Goal: Task Accomplishment & Management: Use online tool/utility

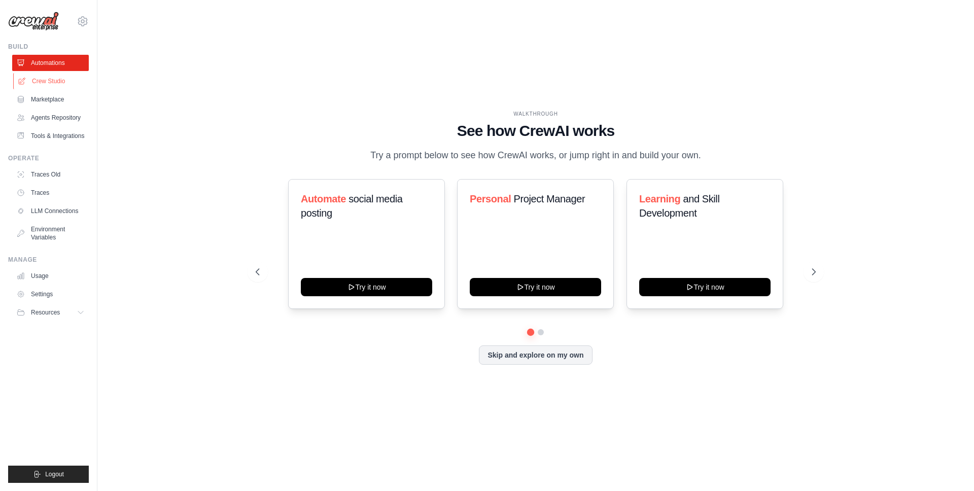
click at [51, 78] on link "Crew Studio" at bounding box center [51, 81] width 77 height 16
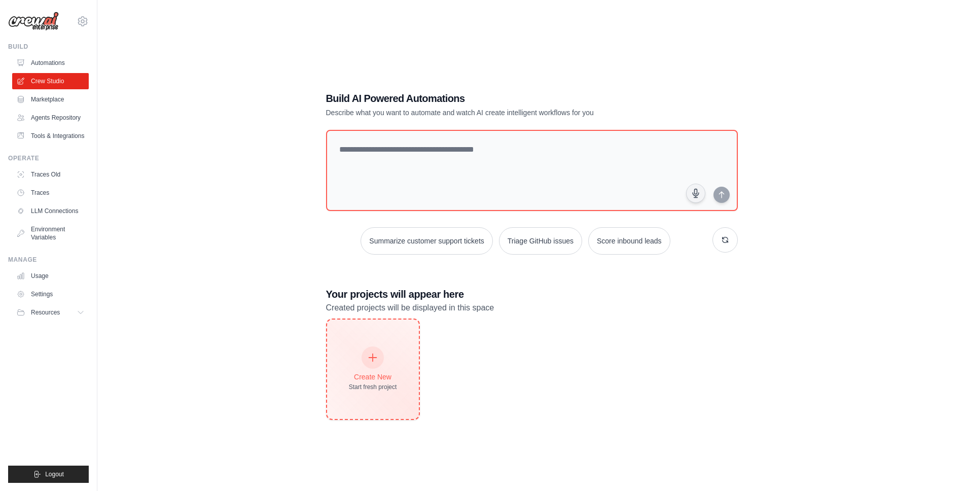
click at [391, 370] on div "Create New Start fresh project" at bounding box center [373, 369] width 48 height 44
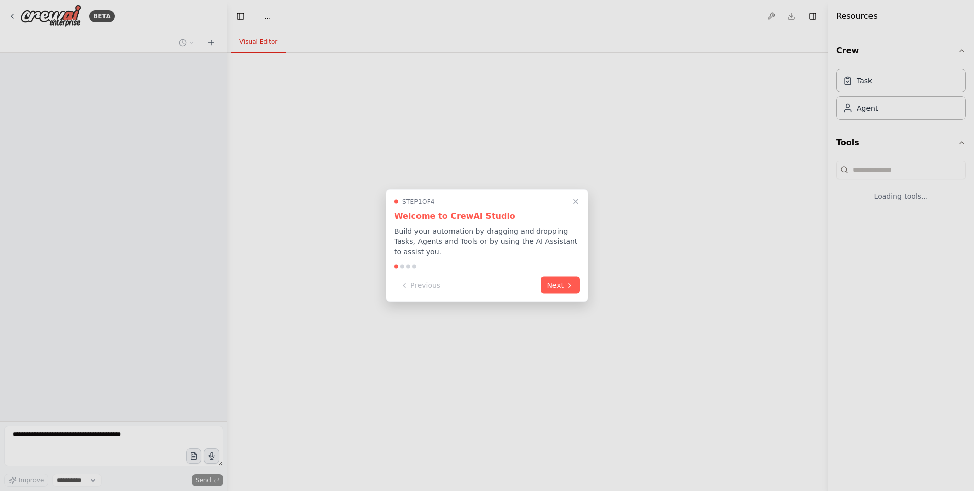
select select "****"
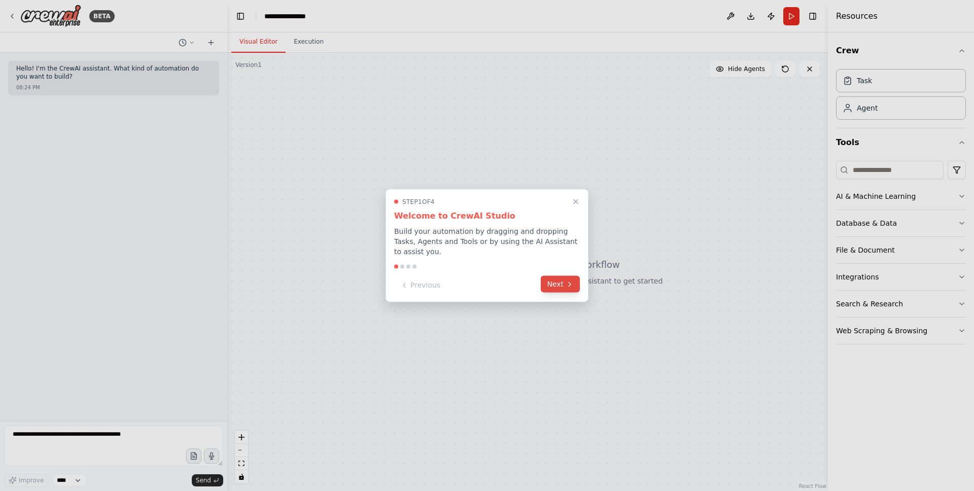
click at [560, 289] on button "Next" at bounding box center [560, 284] width 39 height 17
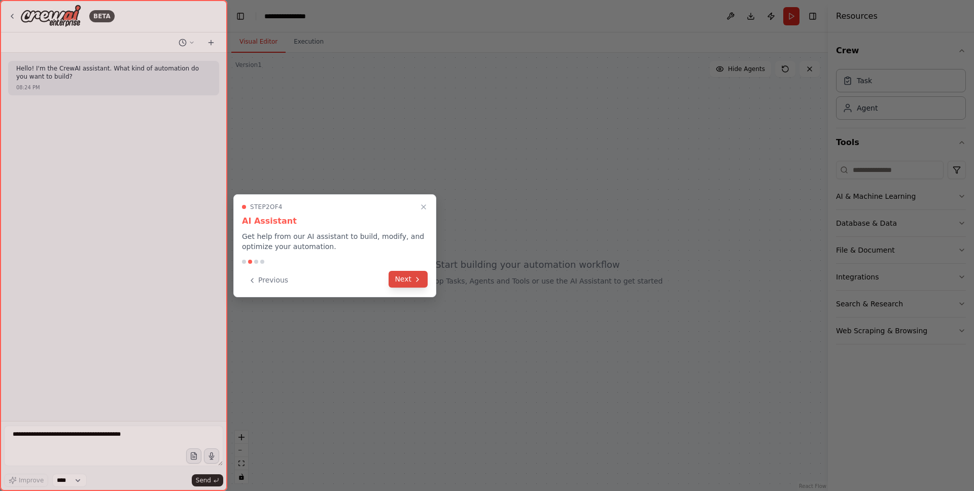
click at [408, 278] on button "Next" at bounding box center [408, 279] width 39 height 17
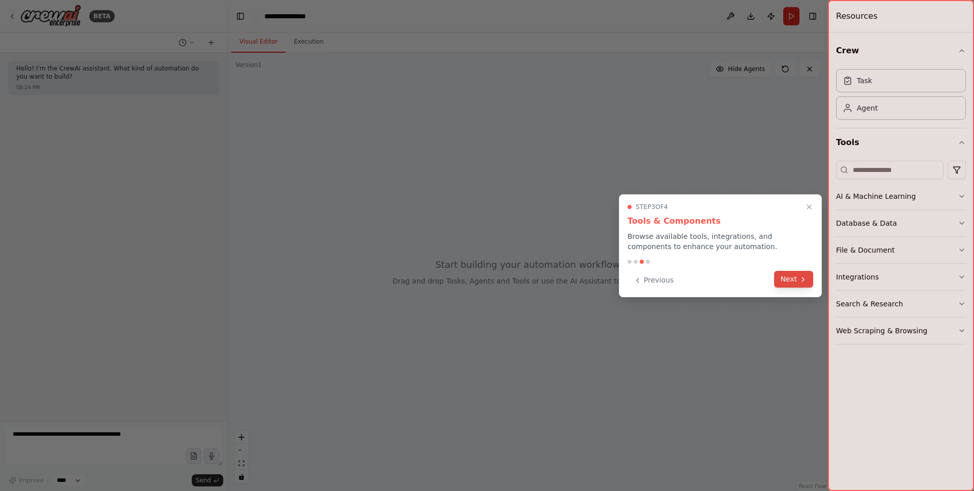
click at [806, 279] on icon at bounding box center [803, 279] width 8 height 8
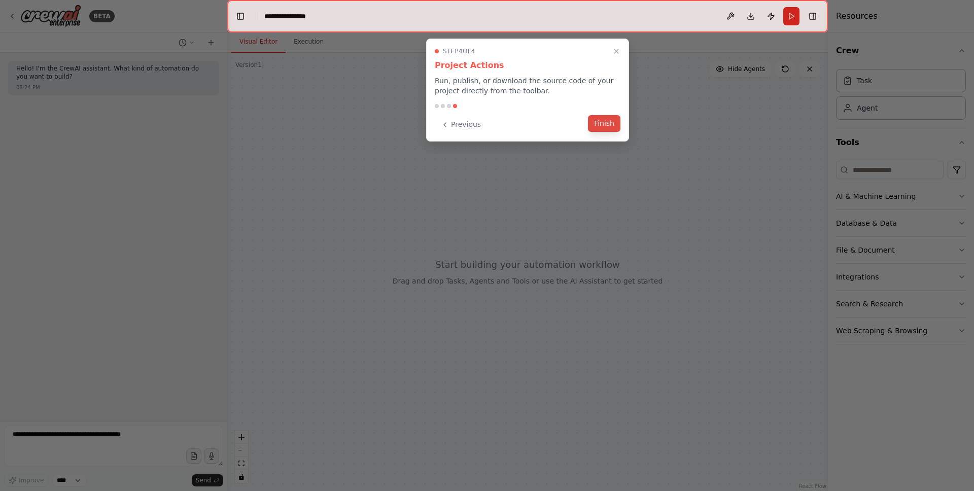
click at [616, 122] on button "Finish" at bounding box center [604, 123] width 32 height 17
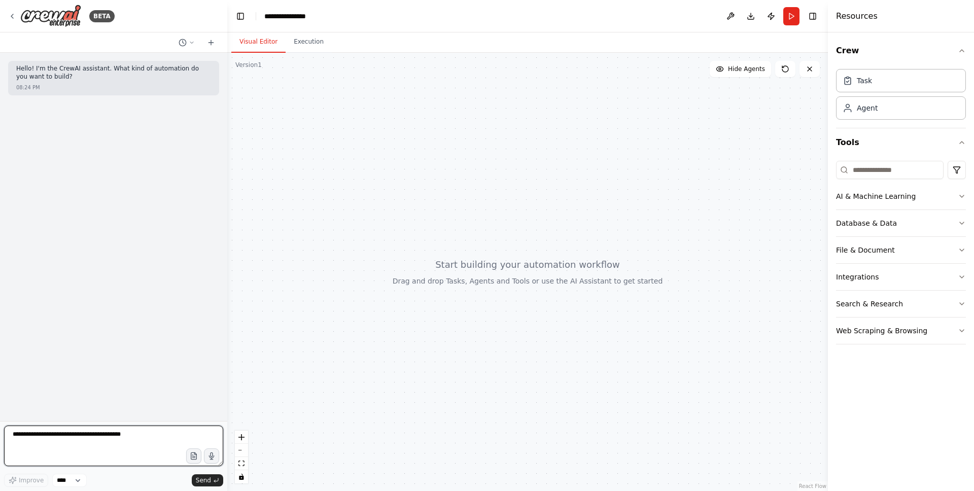
click at [130, 429] on textarea at bounding box center [113, 446] width 219 height 41
click at [301, 47] on button "Execution" at bounding box center [309, 41] width 46 height 21
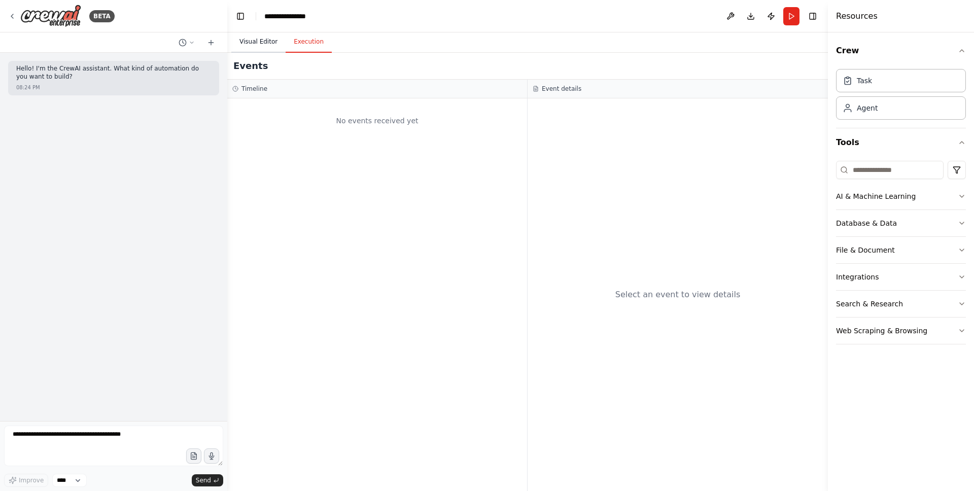
click at [245, 44] on button "Visual Editor" at bounding box center [258, 41] width 54 height 21
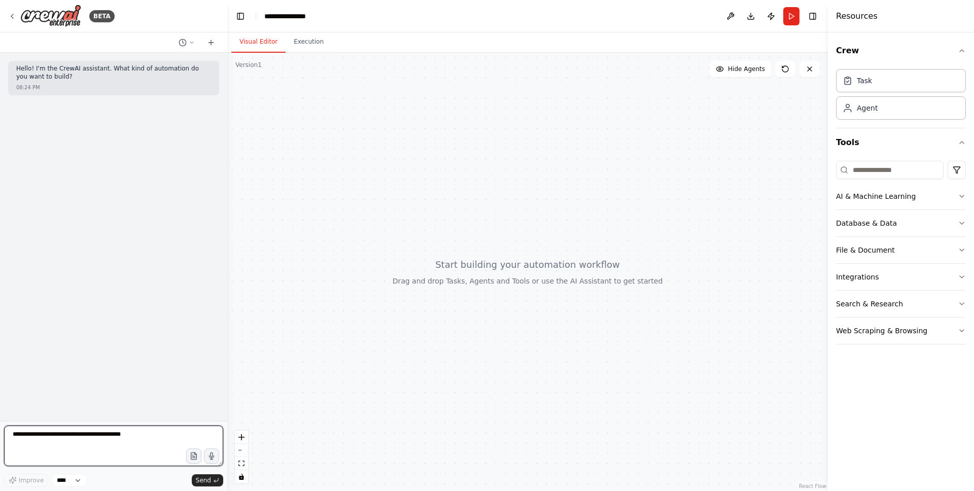
click at [91, 432] on textarea at bounding box center [113, 446] width 219 height 41
click at [196, 460] on button "button" at bounding box center [194, 456] width 16 height 16
click at [195, 455] on icon "button" at bounding box center [193, 456] width 9 height 9
click at [127, 448] on textarea "**********" at bounding box center [113, 446] width 219 height 41
click at [158, 452] on textarea "**********" at bounding box center [113, 446] width 219 height 41
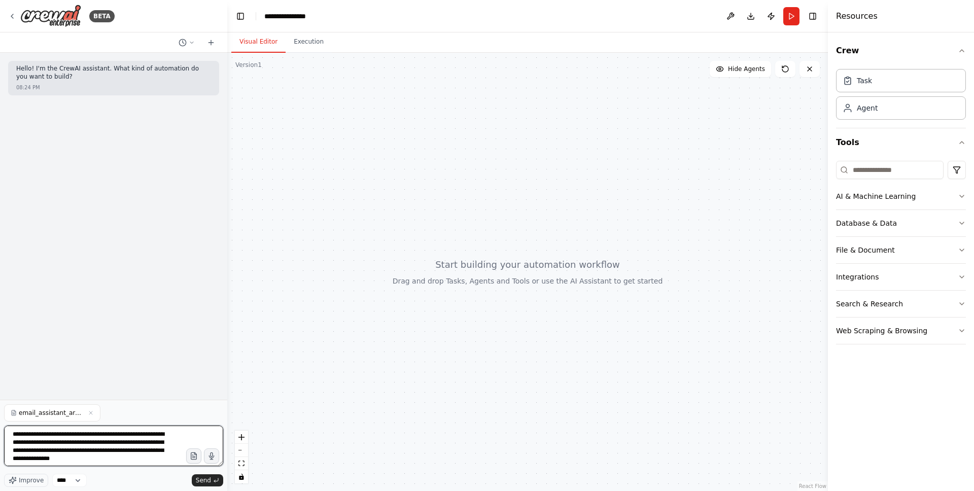
scroll to position [5, 0]
type textarea "**********"
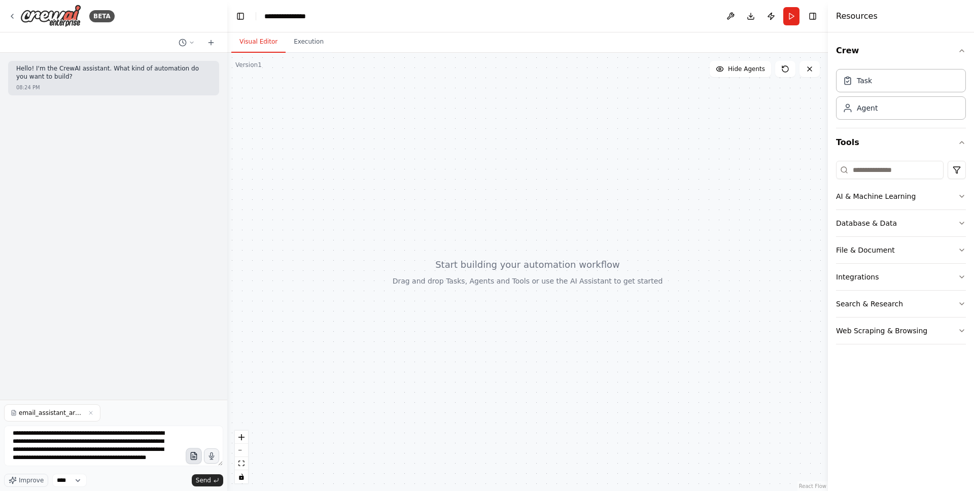
click at [193, 461] on button "button" at bounding box center [194, 456] width 16 height 16
click at [203, 483] on span "Send" at bounding box center [203, 480] width 15 height 8
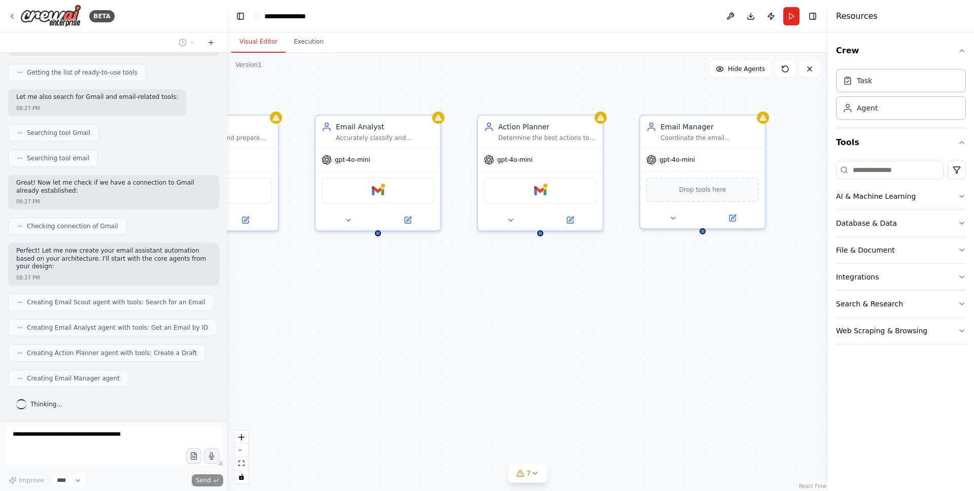
scroll to position [311, 0]
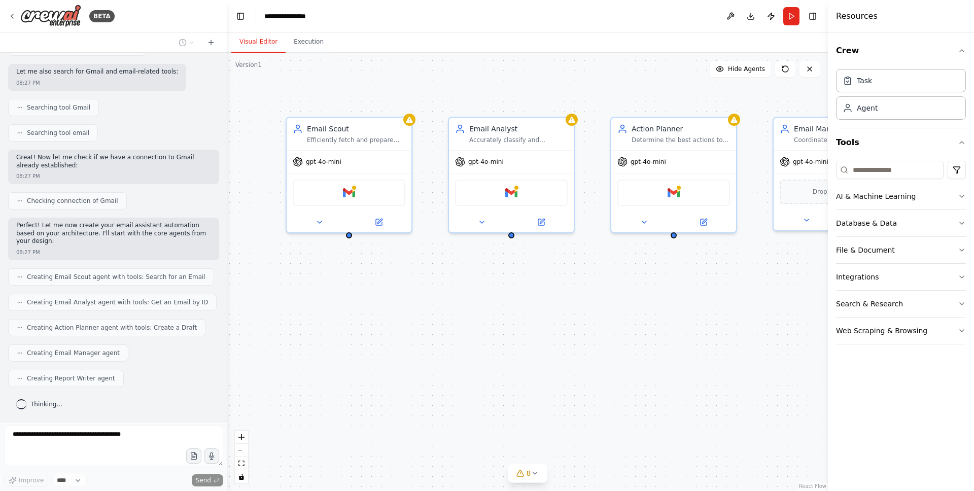
drag, startPoint x: 524, startPoint y: 307, endPoint x: 532, endPoint y: 321, distance: 15.2
click at [532, 321] on div "Email Scout Efficiently fetch and prepare emails from {inbox_type} for analysis…" at bounding box center [527, 272] width 601 height 438
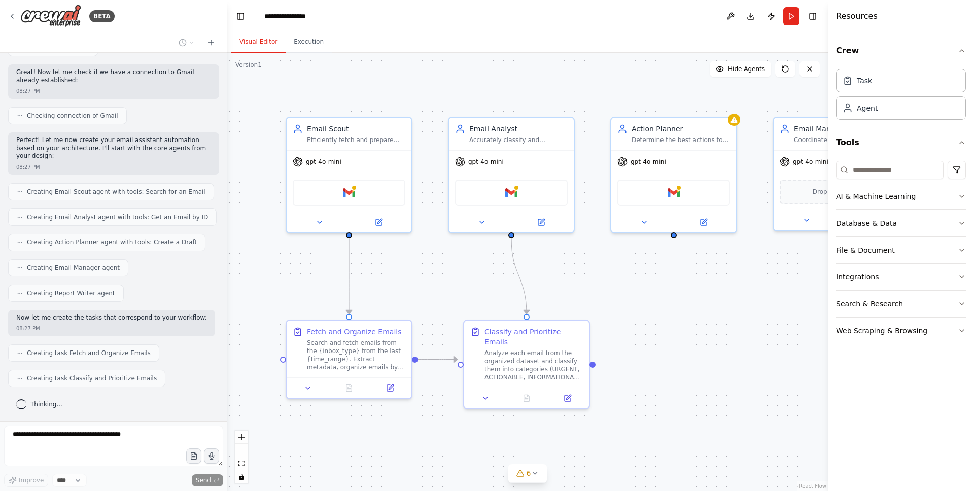
scroll to position [422, 0]
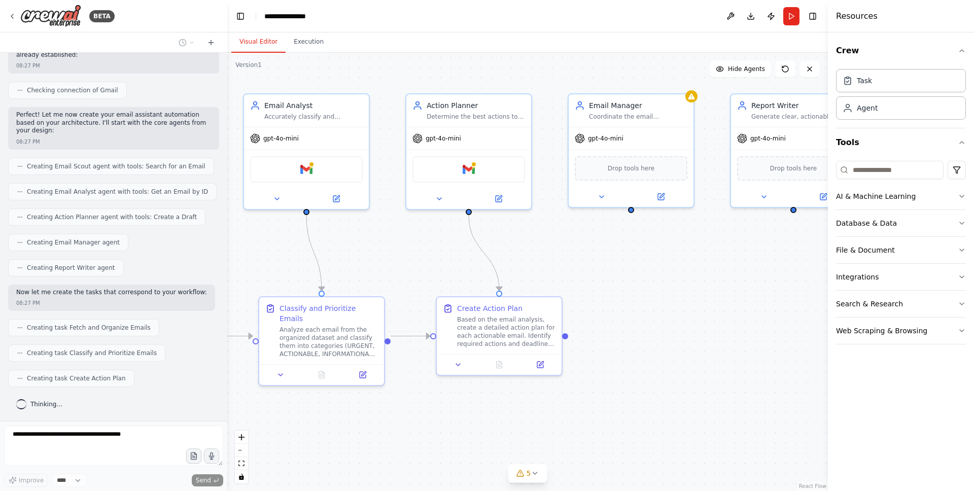
drag, startPoint x: 665, startPoint y: 446, endPoint x: 461, endPoint y: 422, distance: 206.2
click at [461, 422] on div ".deletable-edge-delete-btn { width: 20px; height: 20px; border: 0px solid #ffff…" at bounding box center [527, 272] width 601 height 438
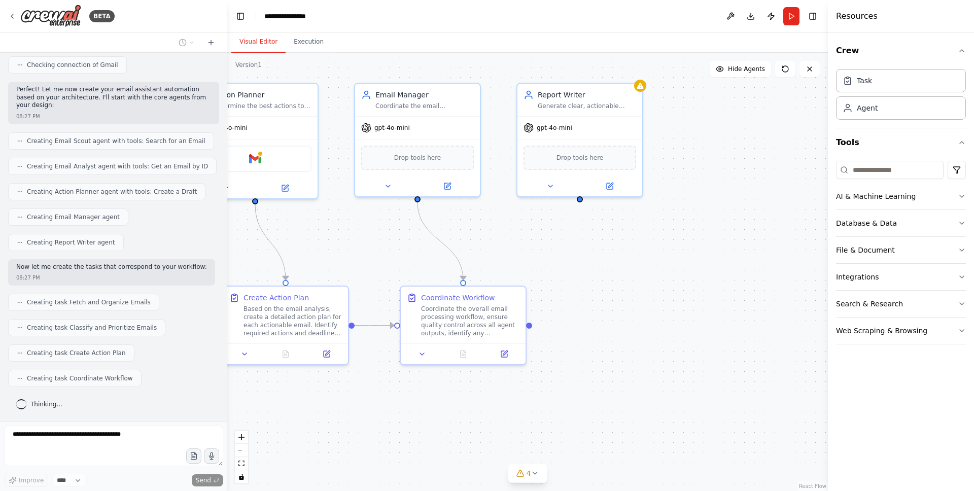
drag, startPoint x: 568, startPoint y: 234, endPoint x: 353, endPoint y: 224, distance: 215.8
click at [353, 224] on div ".deletable-edge-delete-btn { width: 20px; height: 20px; border: 0px solid #ffff…" at bounding box center [527, 272] width 601 height 438
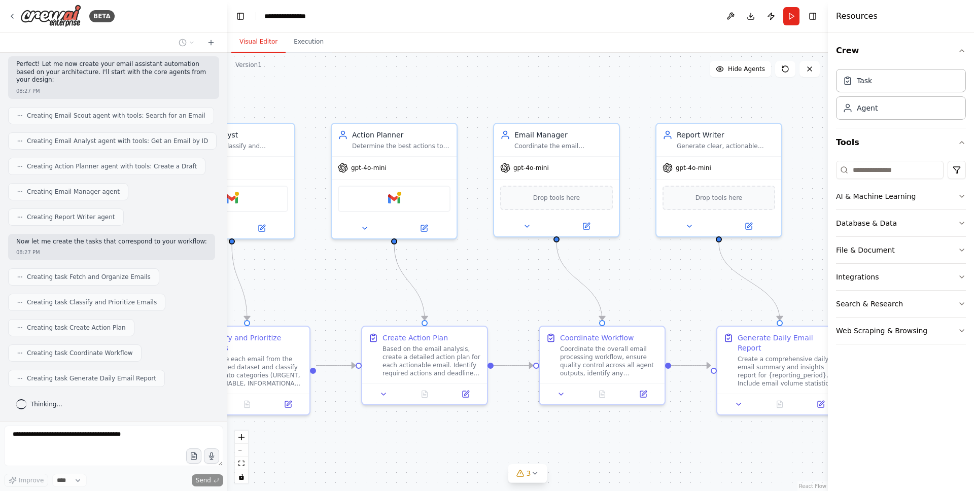
drag, startPoint x: 540, startPoint y: 259, endPoint x: 685, endPoint y: 302, distance: 150.7
click at [685, 302] on div ".deletable-edge-delete-btn { width: 20px; height: 20px; border: 0px solid #ffff…" at bounding box center [527, 272] width 601 height 438
click at [567, 193] on span "Drop tools here" at bounding box center [560, 198] width 47 height 10
click at [534, 97] on div ".deletable-edge-delete-btn { width: 20px; height: 20px; border: 0px solid #ffff…" at bounding box center [527, 272] width 601 height 438
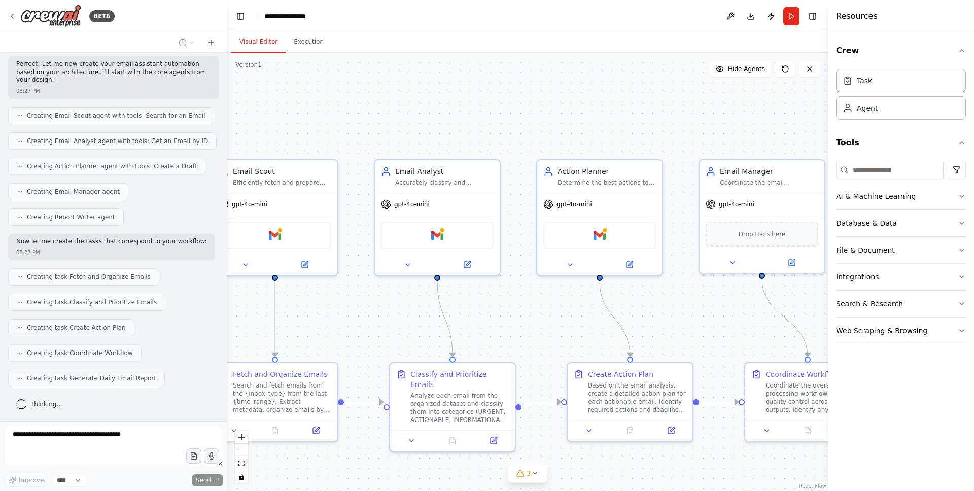
drag, startPoint x: 485, startPoint y: 270, endPoint x: 687, endPoint y: 304, distance: 204.7
click at [687, 304] on div ".deletable-edge-delete-btn { width: 20px; height: 20px; border: 0px solid #ffff…" at bounding box center [527, 272] width 601 height 438
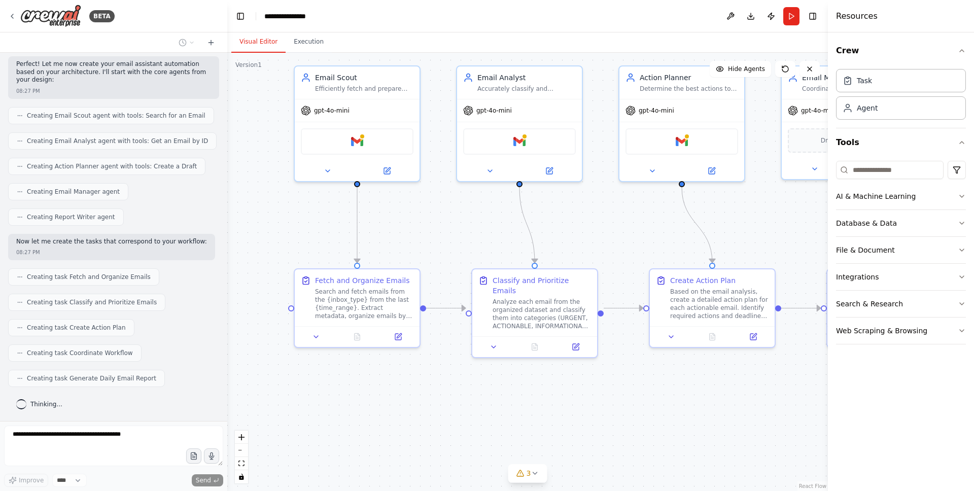
drag, startPoint x: 367, startPoint y: 332, endPoint x: 433, endPoint y: 237, distance: 115.4
click at [433, 237] on div ".deletable-edge-delete-btn { width: 20px; height: 20px; border: 0px solid #ffff…" at bounding box center [527, 272] width 601 height 438
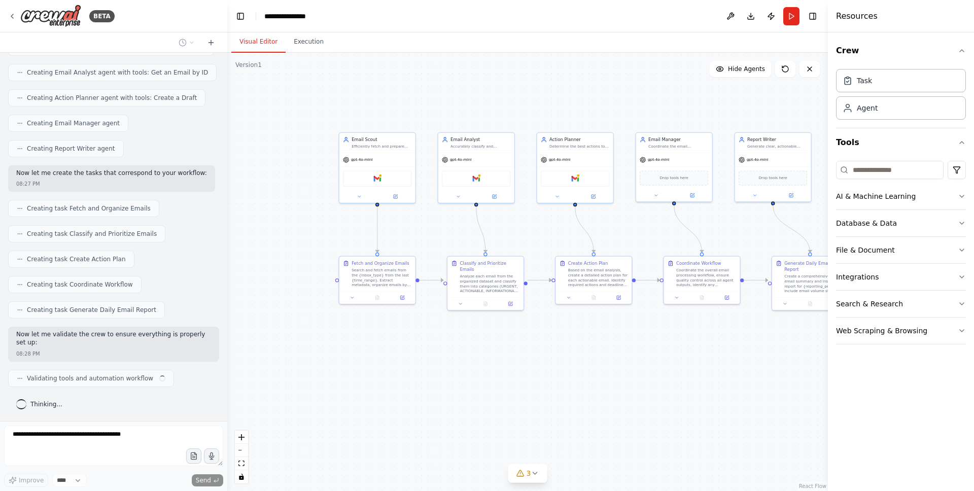
scroll to position [541, 0]
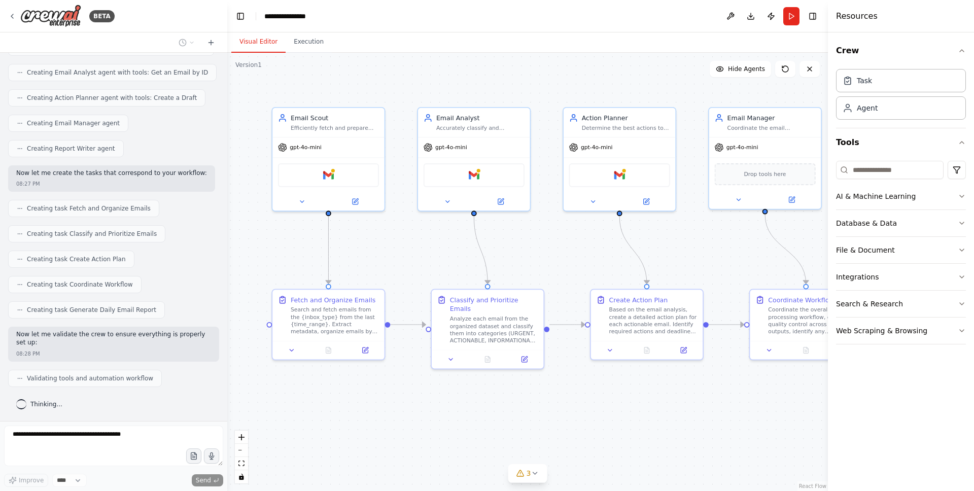
drag, startPoint x: 415, startPoint y: 344, endPoint x: 371, endPoint y: 444, distance: 109.9
click at [371, 444] on div ".deletable-edge-delete-btn { width: 20px; height: 20px; border: 0px solid #ffff…" at bounding box center [527, 272] width 601 height 438
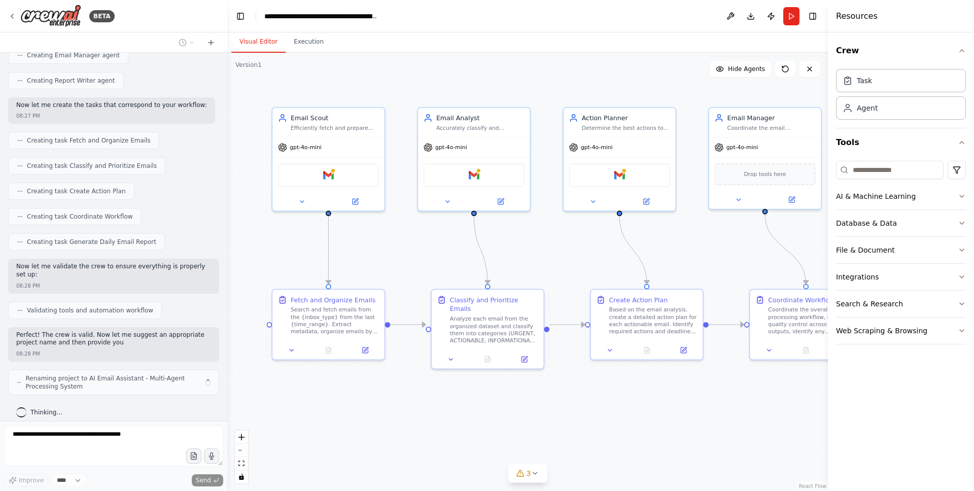
scroll to position [617, 0]
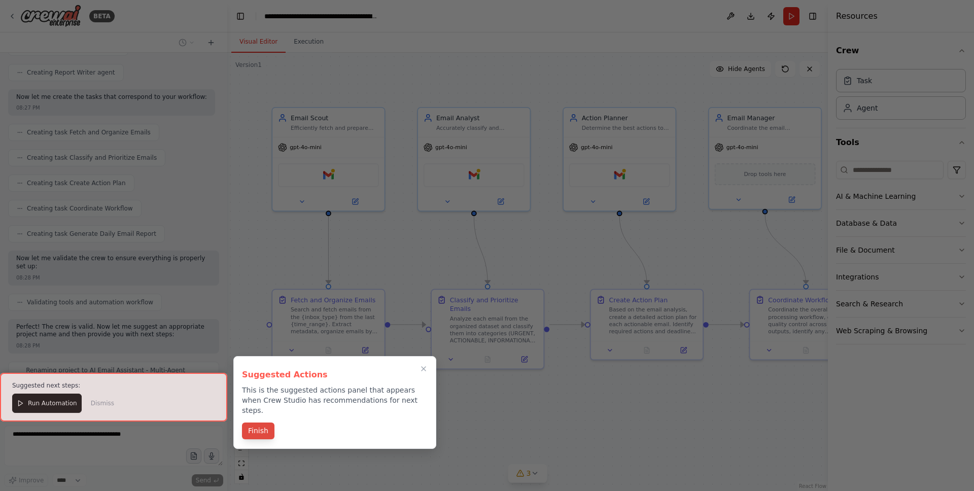
click at [260, 422] on button "Finish" at bounding box center [258, 430] width 32 height 17
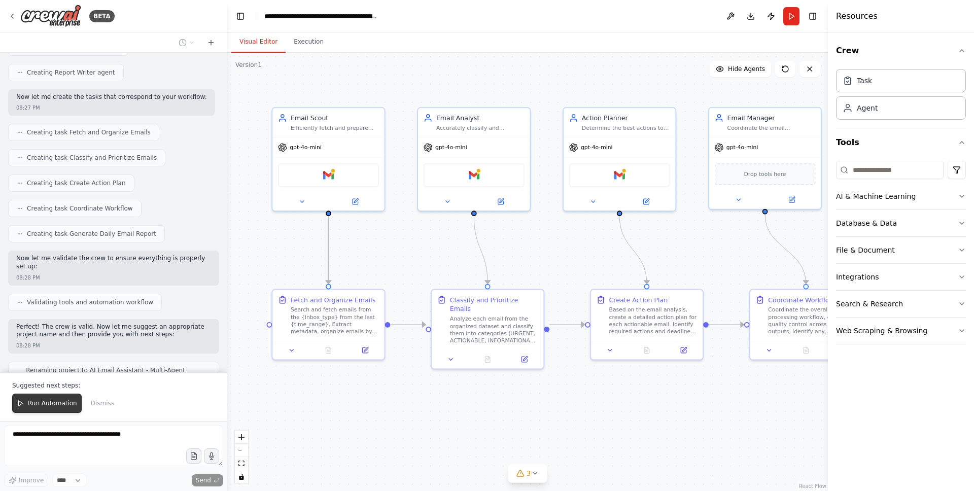
click at [69, 410] on button "Run Automation" at bounding box center [46, 403] width 69 height 19
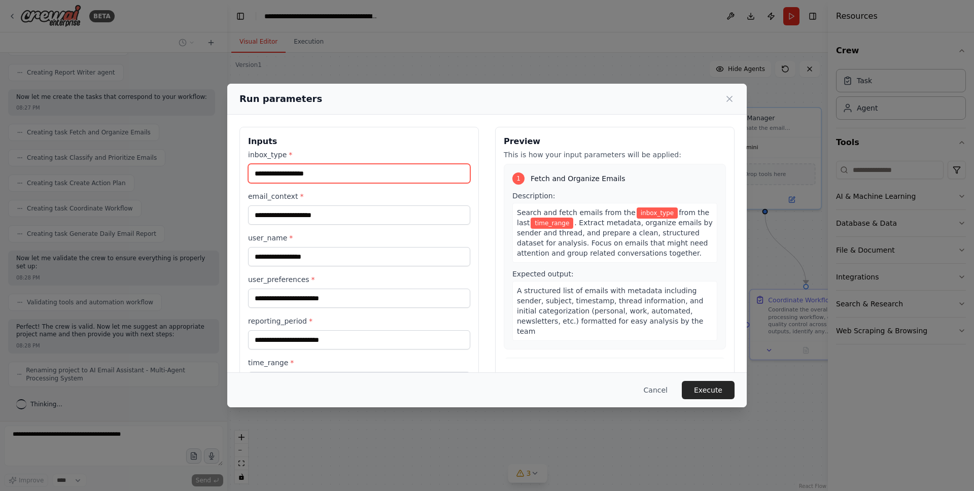
click at [385, 182] on input "inbox_type *" at bounding box center [359, 173] width 222 height 19
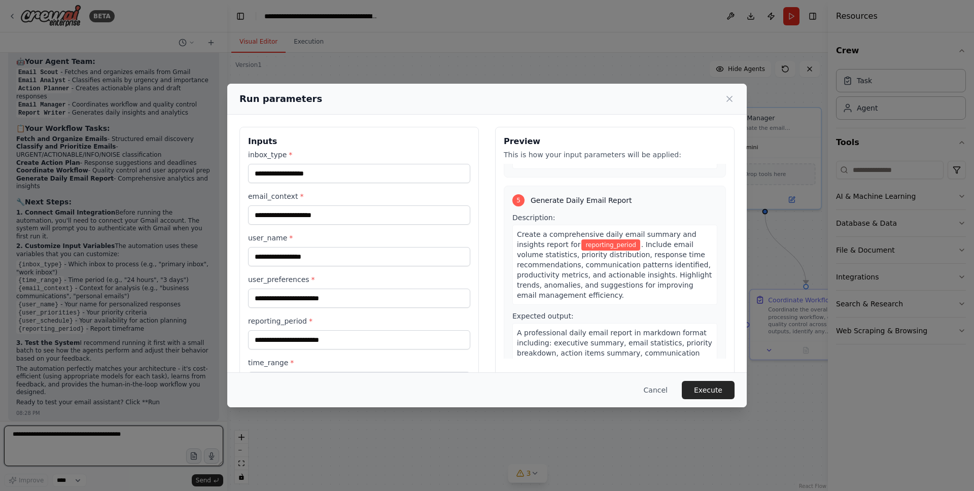
scroll to position [1005, 0]
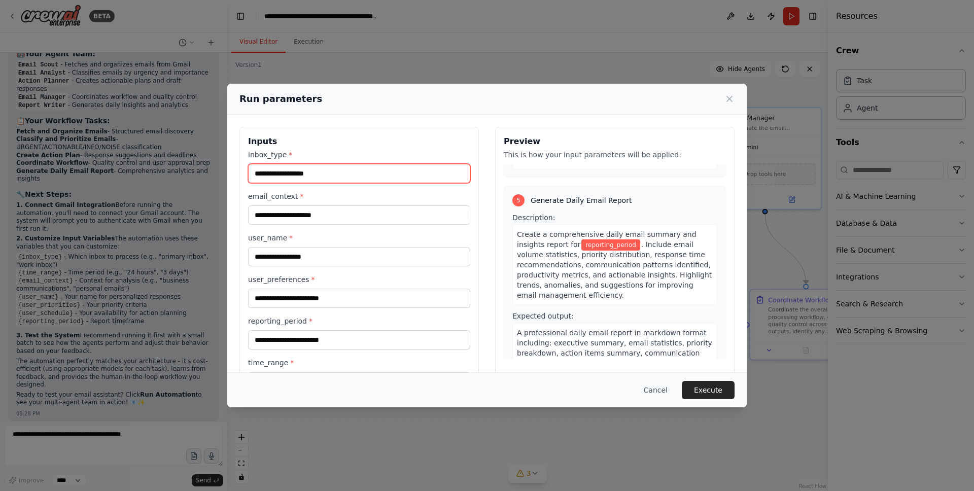
click at [321, 174] on input "inbox_type *" at bounding box center [359, 173] width 222 height 19
type input "*"
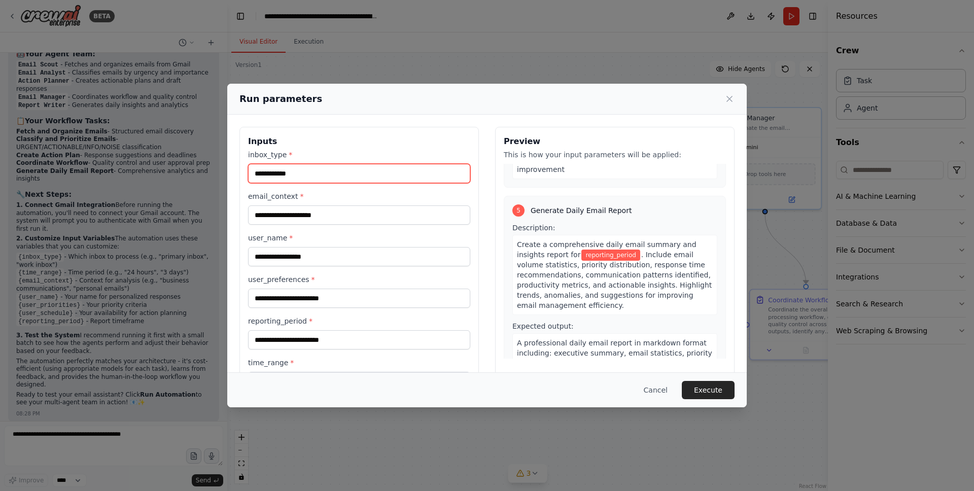
scroll to position [844, 0]
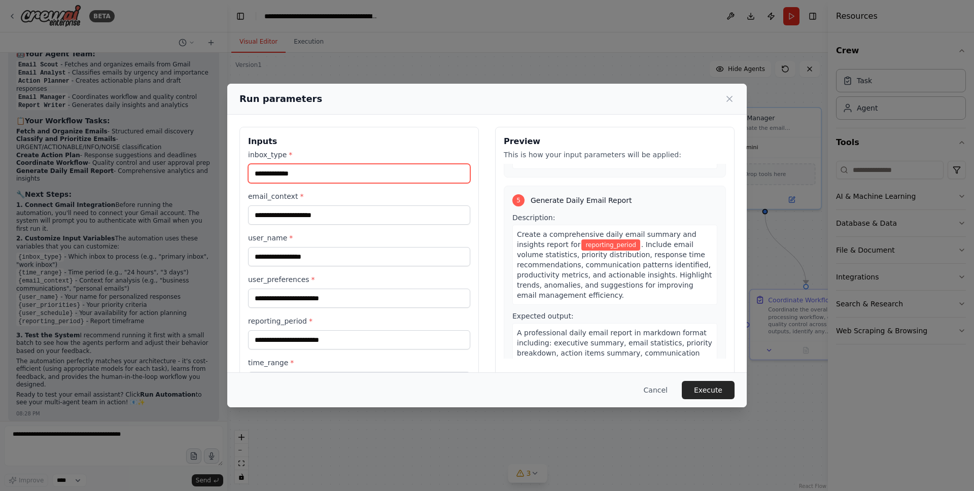
type input "**********"
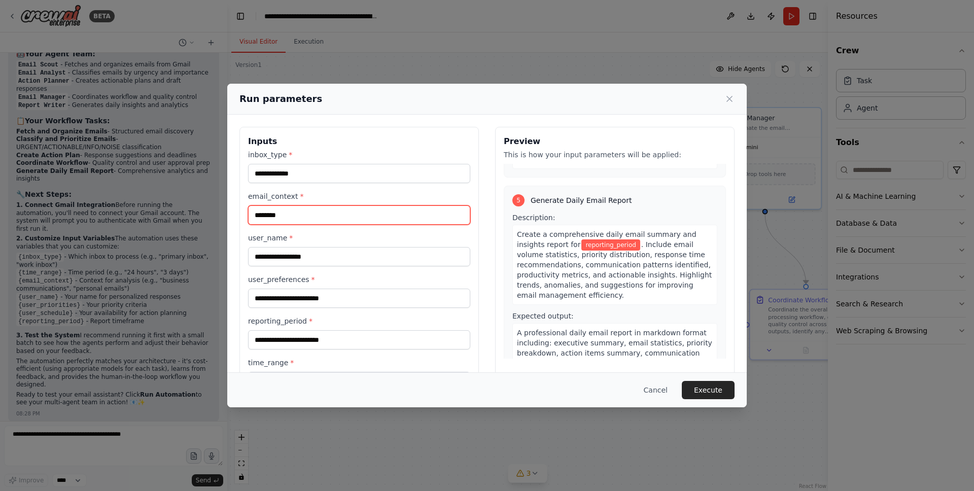
type input "********"
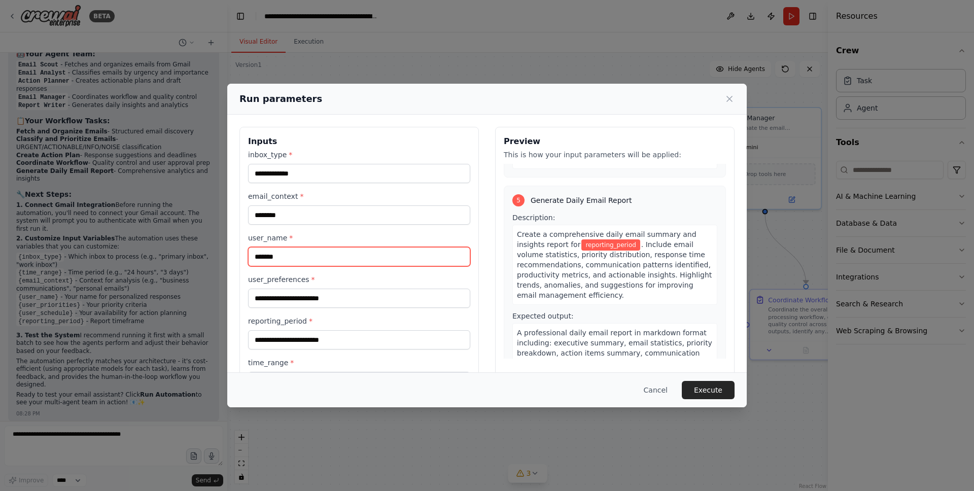
type input "*******"
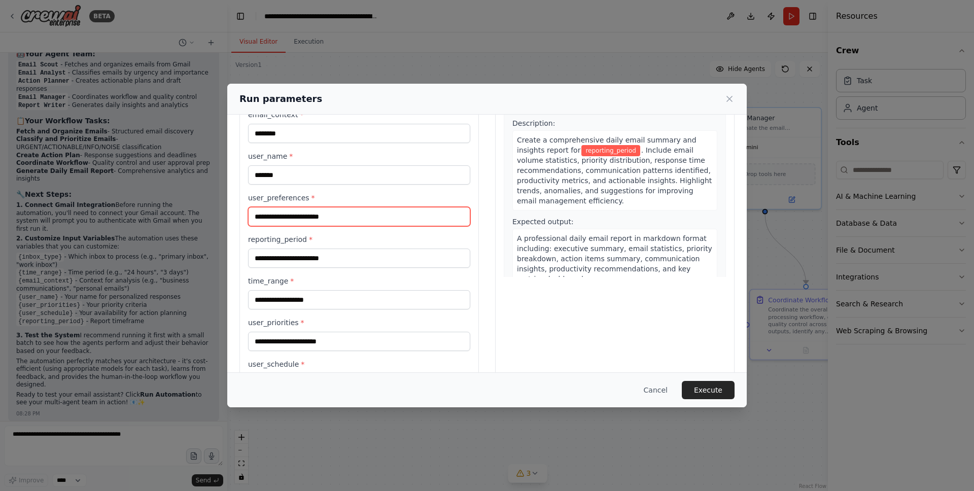
scroll to position [122, 0]
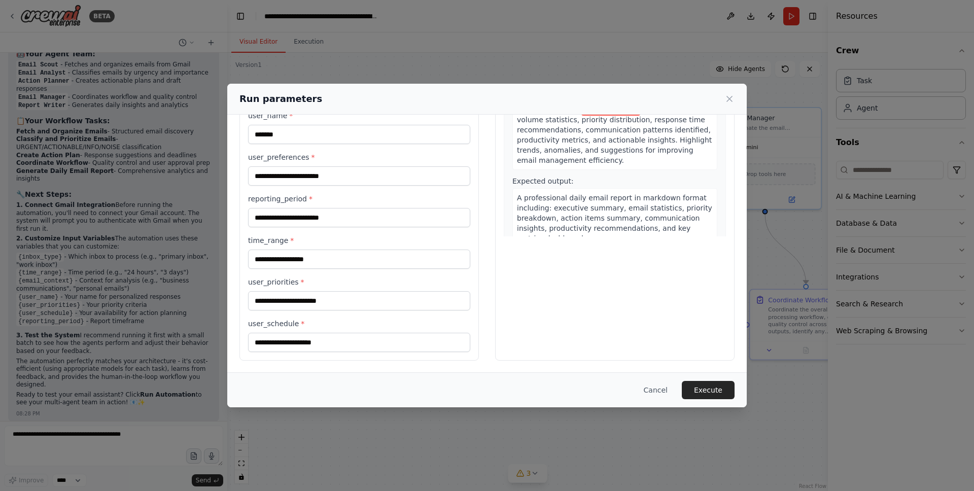
click at [328, 285] on label "user_priorities *" at bounding box center [359, 282] width 222 height 10
click at [328, 291] on input "user_priorities *" at bounding box center [359, 300] width 222 height 19
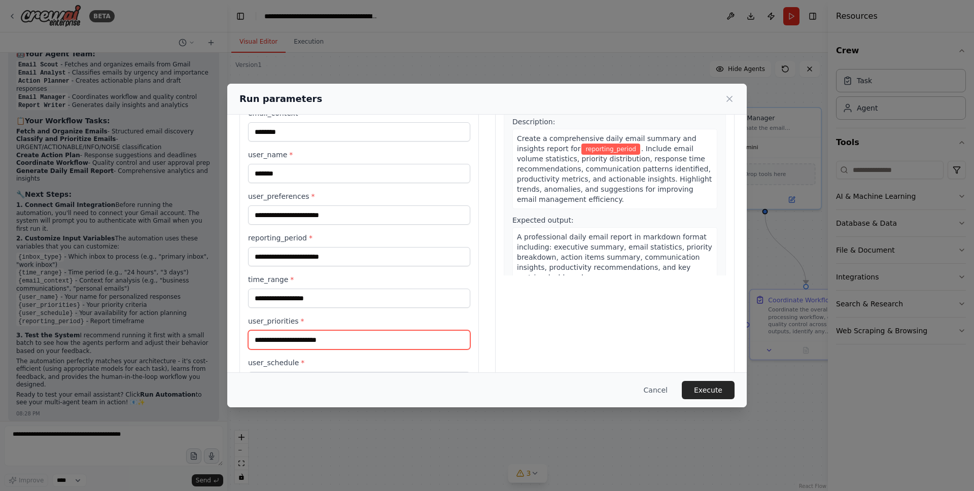
scroll to position [29, 0]
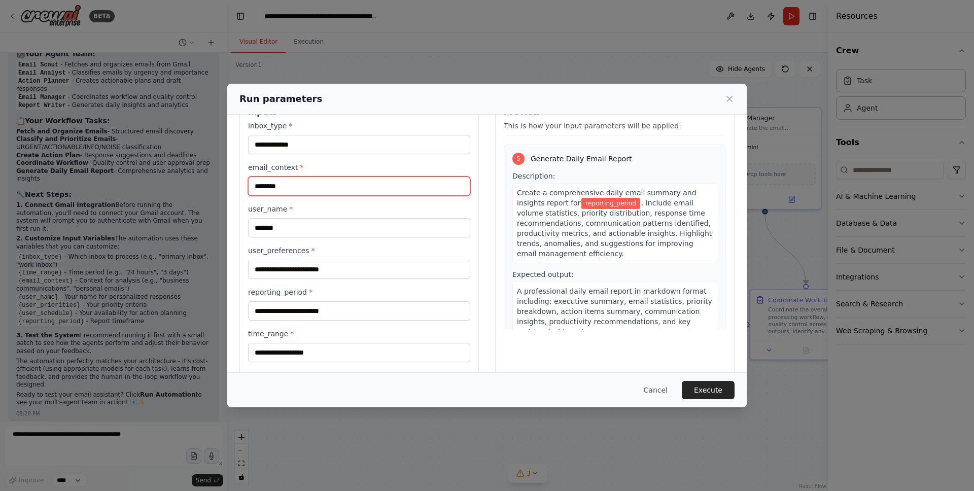
click at [258, 184] on input "********" at bounding box center [359, 186] width 222 height 19
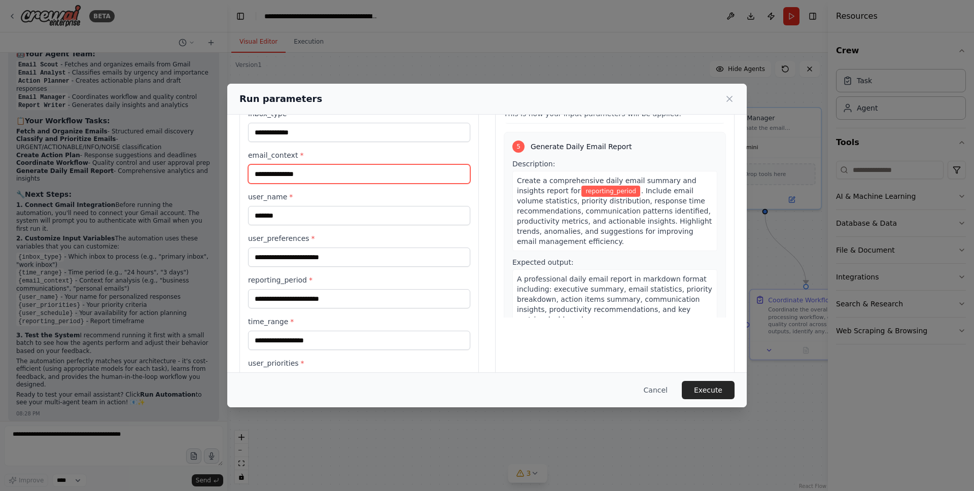
scroll to position [47, 0]
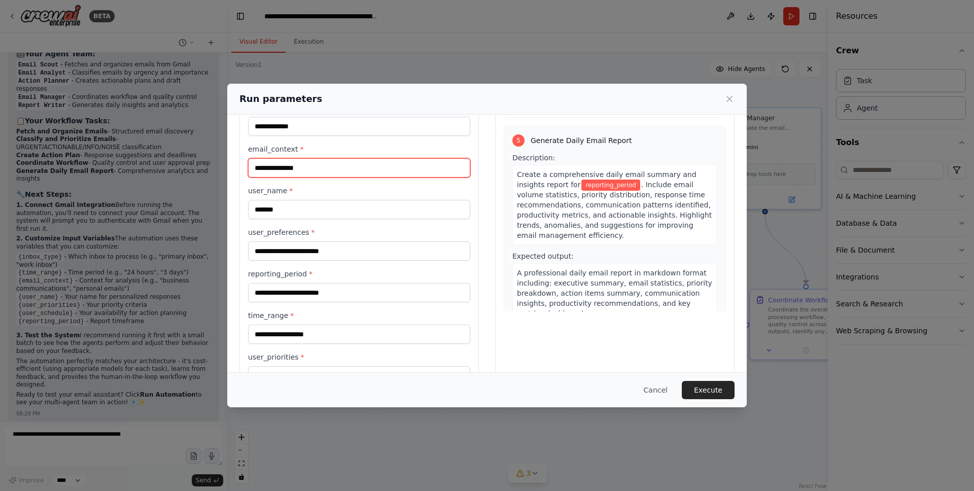
type input "**********"
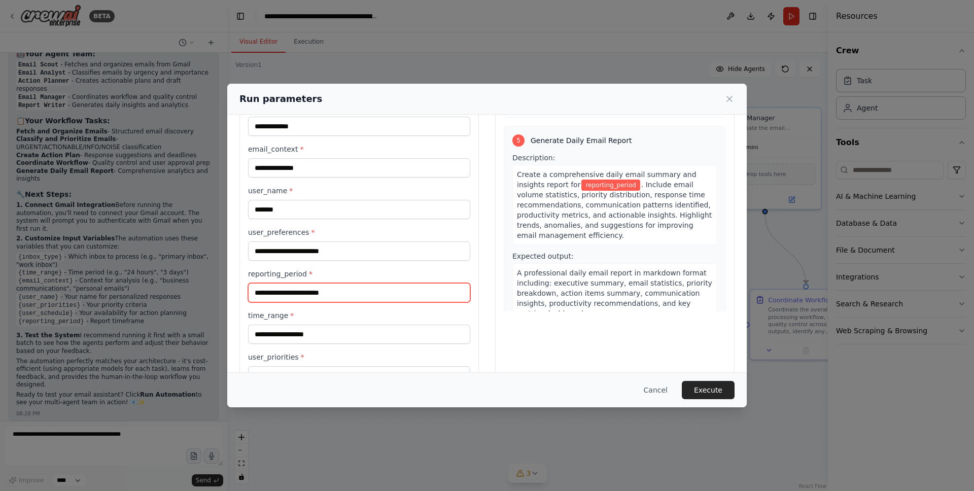
click at [292, 299] on input "reporting_period *" at bounding box center [359, 292] width 222 height 19
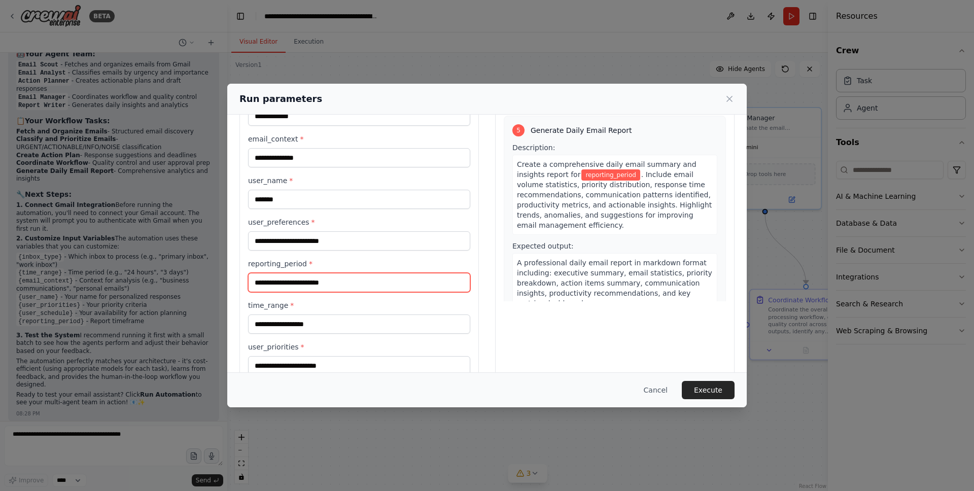
scroll to position [67, 0]
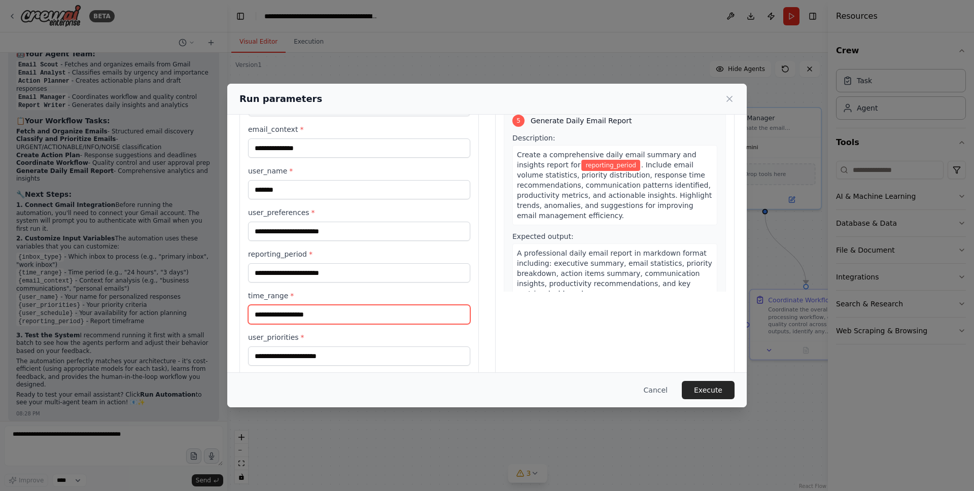
click at [314, 314] on input "time_range *" at bounding box center [359, 314] width 222 height 19
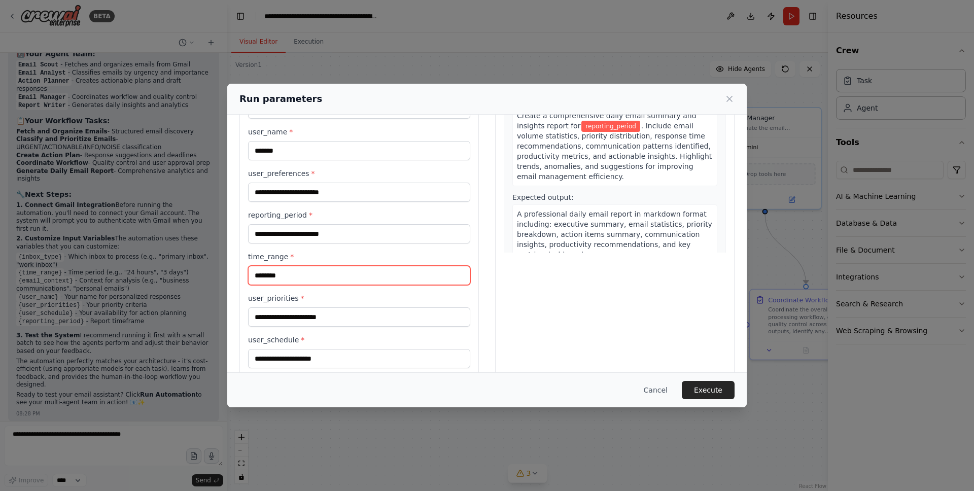
scroll to position [122, 0]
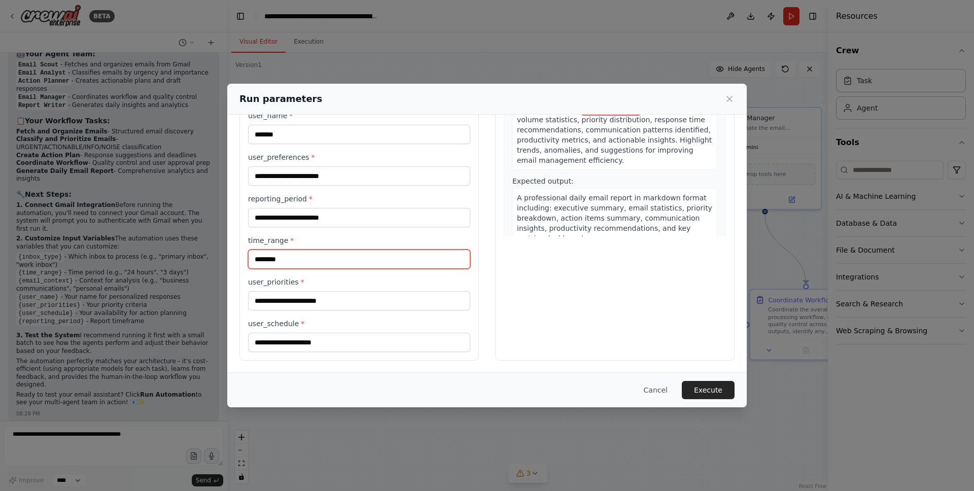
type input "********"
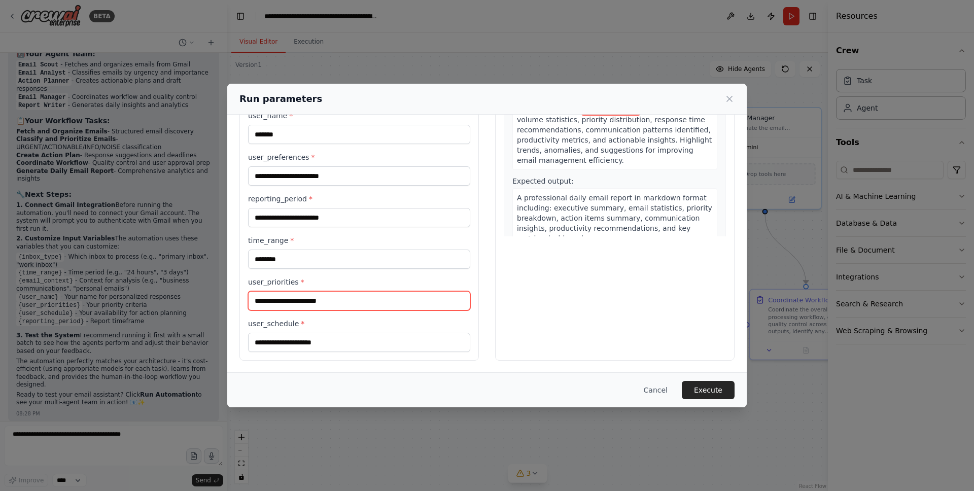
click at [348, 300] on input "user_priorities *" at bounding box center [359, 300] width 222 height 19
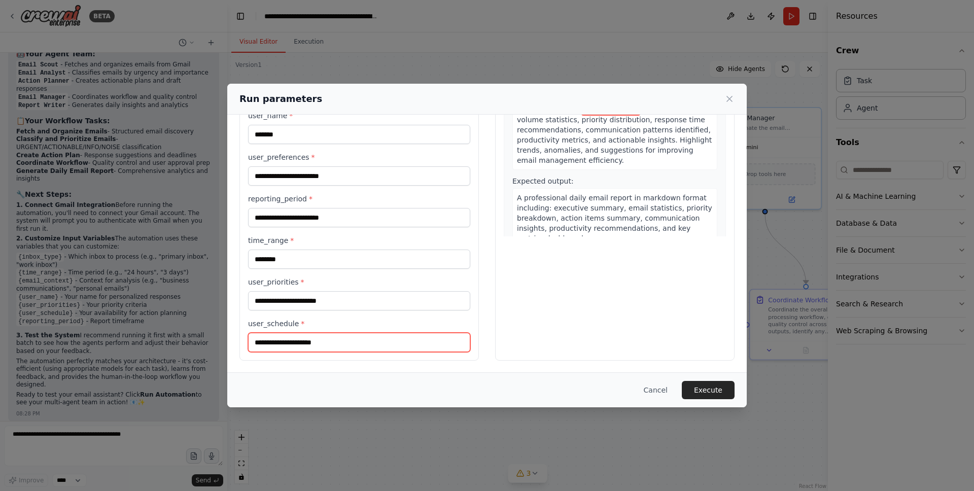
click at [342, 348] on input "user_schedule *" at bounding box center [359, 342] width 222 height 19
click at [700, 391] on button "Execute" at bounding box center [708, 390] width 53 height 18
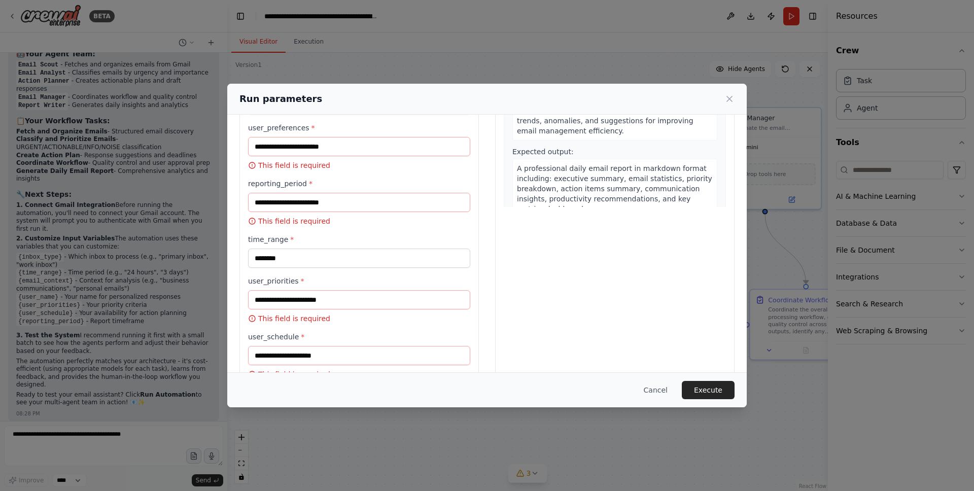
scroll to position [179, 0]
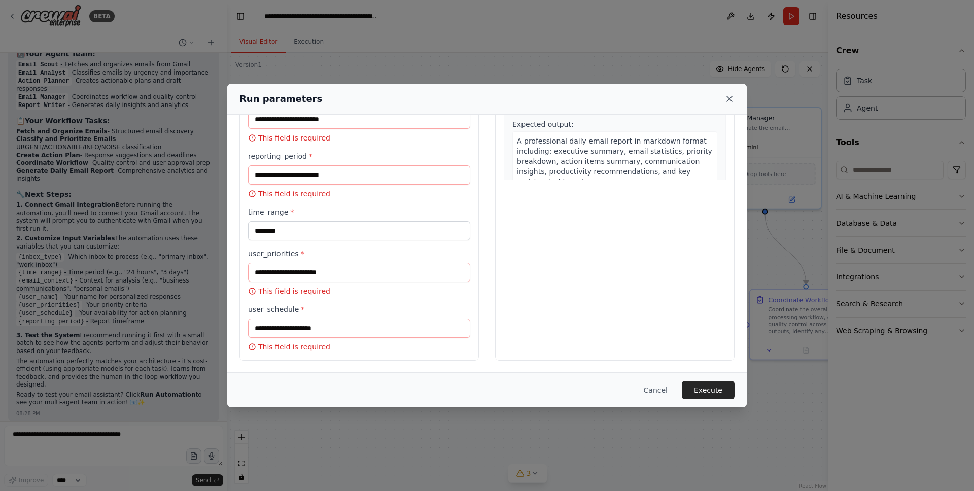
click at [729, 99] on icon at bounding box center [729, 98] width 5 height 5
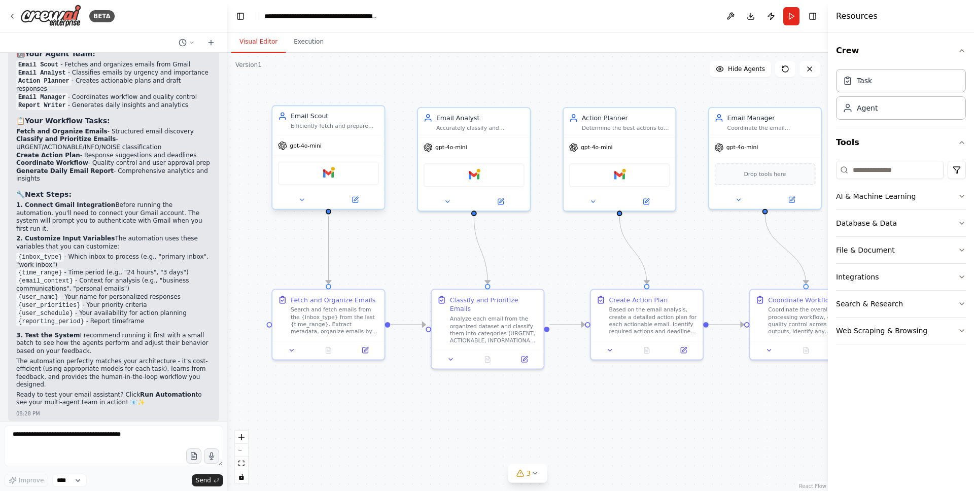
click at [340, 177] on div "Gmail" at bounding box center [328, 174] width 101 height 24
click at [748, 69] on span "Hide Agents" at bounding box center [746, 69] width 37 height 8
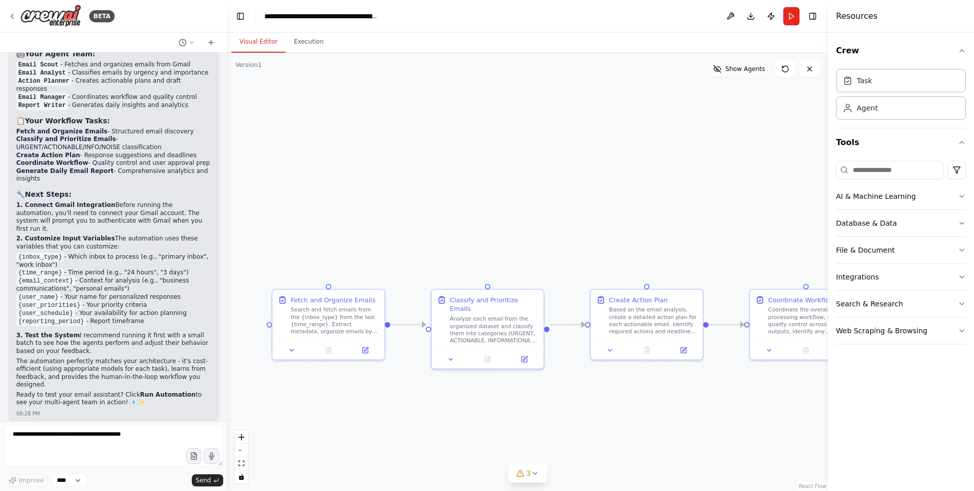
click at [745, 73] on span "Show Agents" at bounding box center [745, 69] width 40 height 8
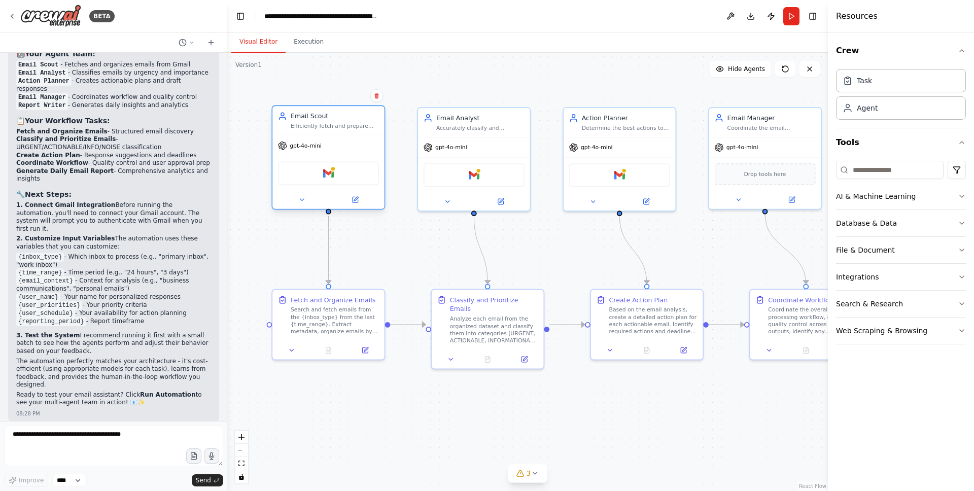
click at [304, 205] on div at bounding box center [328, 200] width 112 height 18
click at [302, 202] on icon at bounding box center [301, 199] width 7 height 7
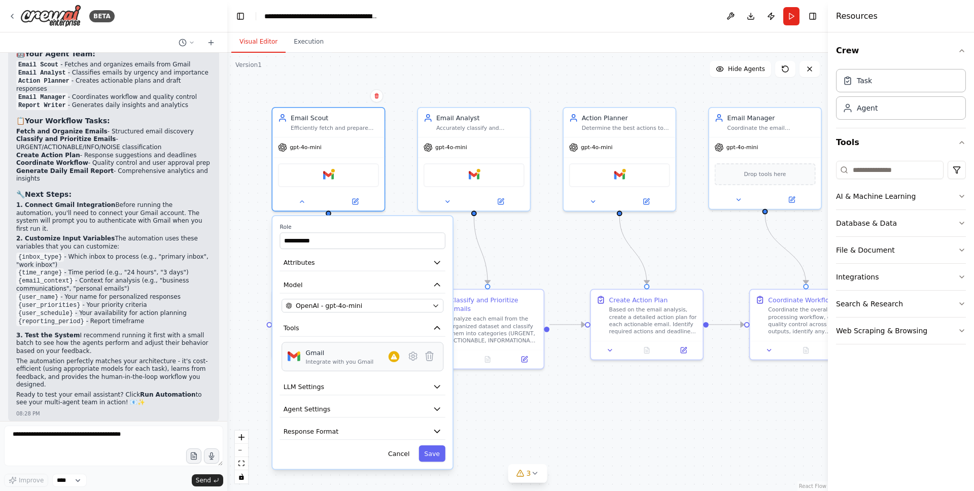
click at [377, 360] on div "Gmail Integrate with you Gmail" at bounding box center [353, 356] width 94 height 17
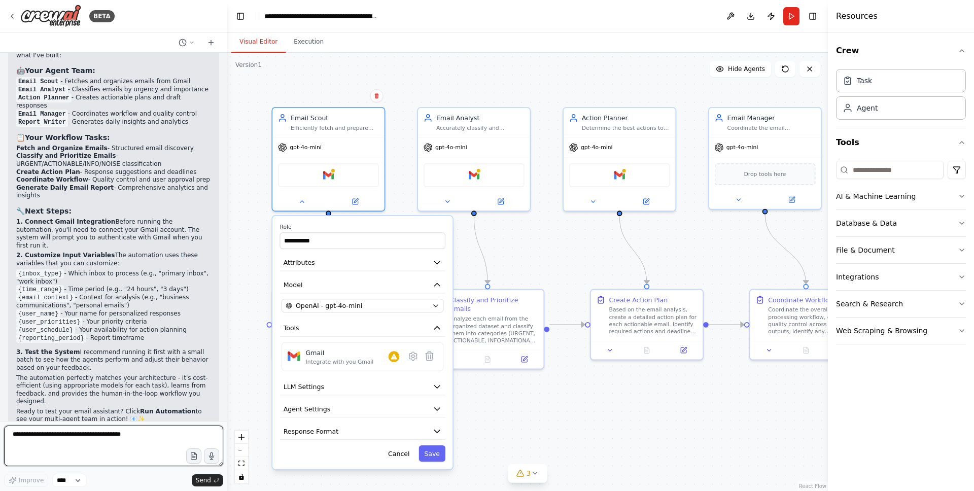
click at [124, 430] on textarea at bounding box center [113, 446] width 219 height 41
type textarea "**********"
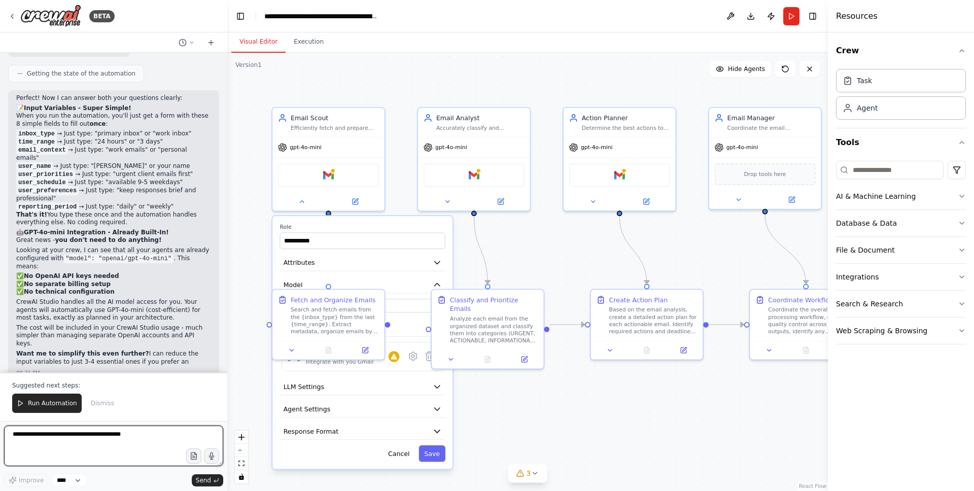
scroll to position [1594, 0]
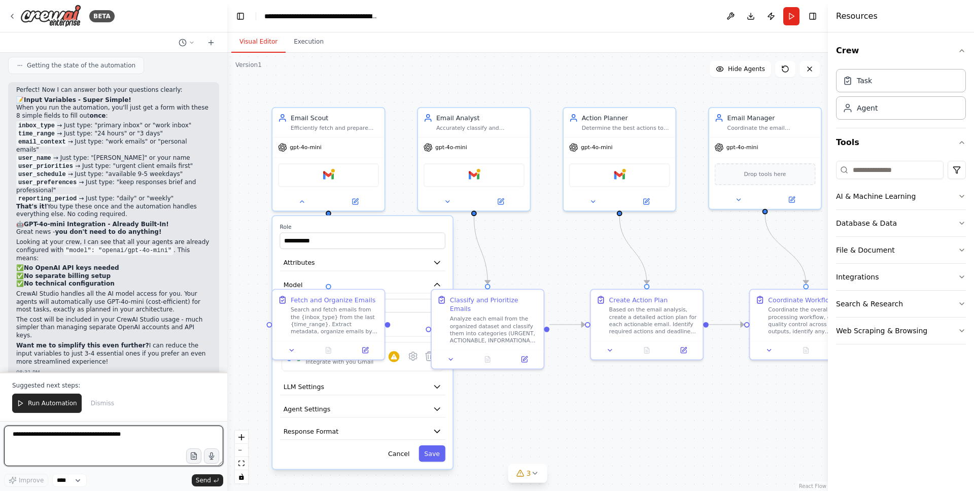
click at [89, 436] on textarea at bounding box center [113, 446] width 219 height 41
type textarea "**********"
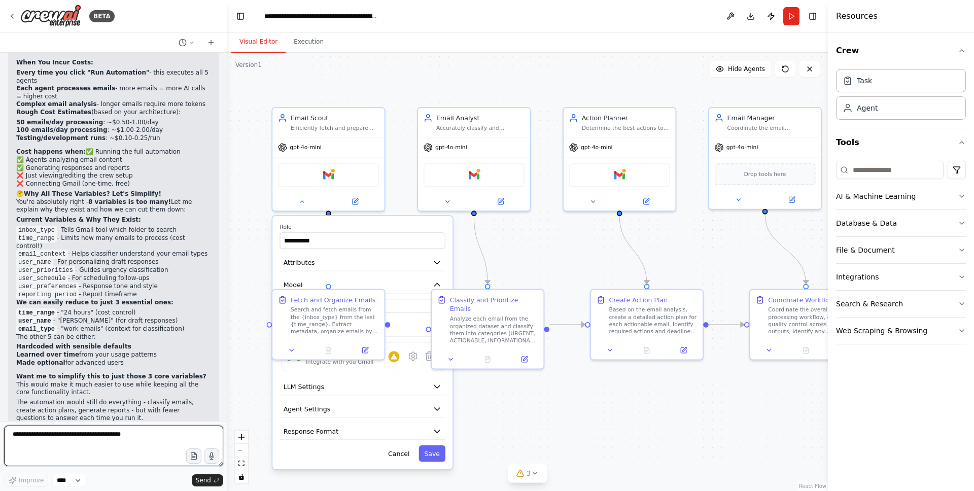
scroll to position [2057, 0]
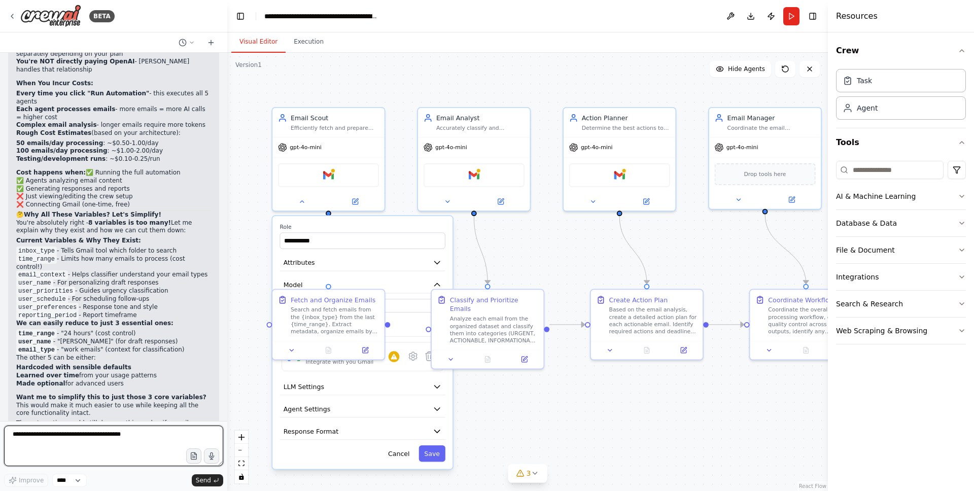
click at [26, 448] on textarea at bounding box center [113, 446] width 219 height 41
click at [80, 447] on textarea at bounding box center [113, 446] width 219 height 41
drag, startPoint x: 143, startPoint y: 453, endPoint x: 161, endPoint y: 443, distance: 20.4
click at [155, 445] on textarea "**********" at bounding box center [113, 446] width 219 height 41
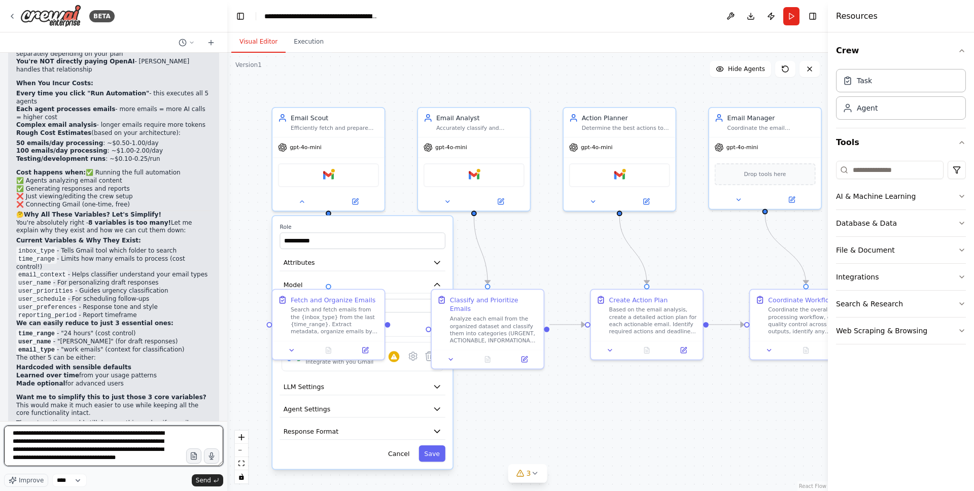
type textarea "**********"
click at [187, 459] on button "button" at bounding box center [194, 456] width 16 height 16
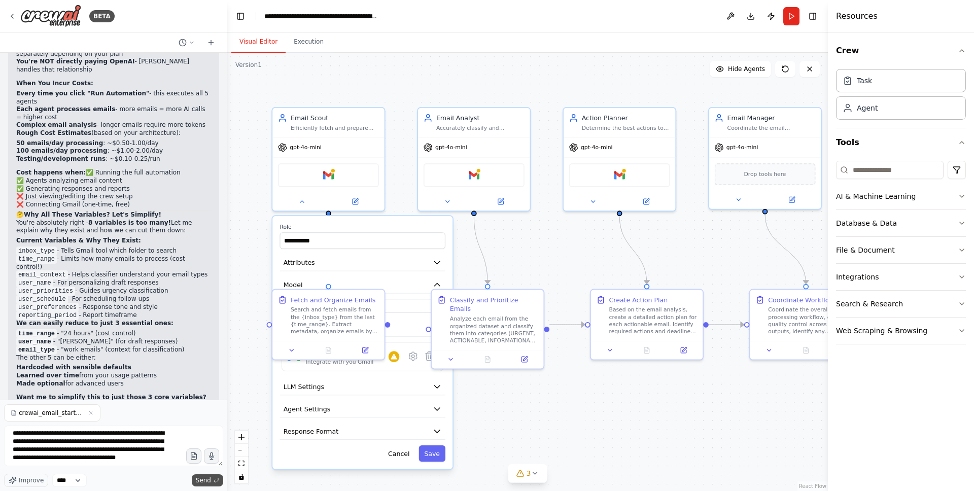
click at [209, 481] on span "Send" at bounding box center [203, 480] width 15 height 8
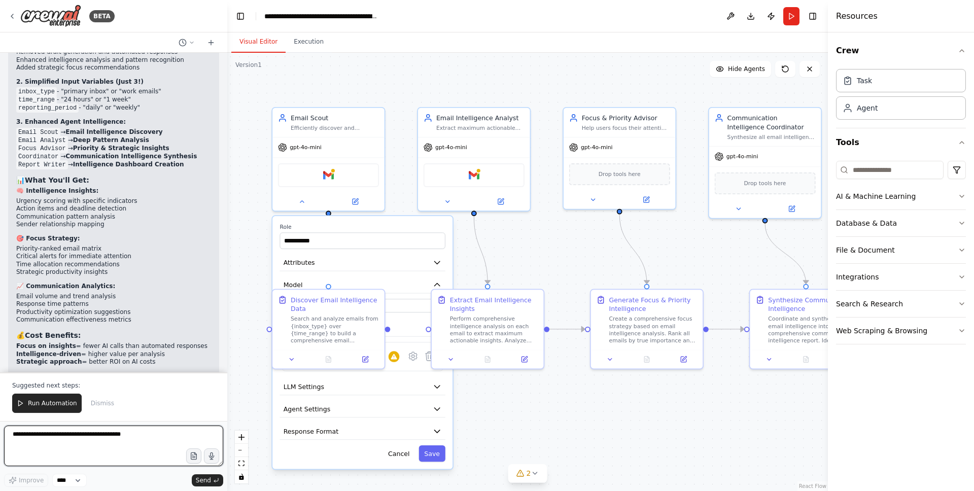
scroll to position [3300, 0]
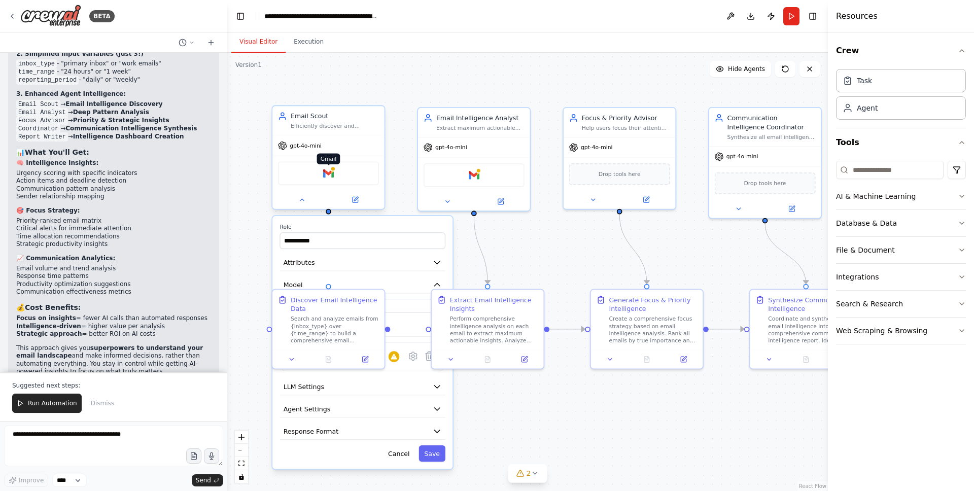
click at [326, 176] on img at bounding box center [328, 173] width 11 height 11
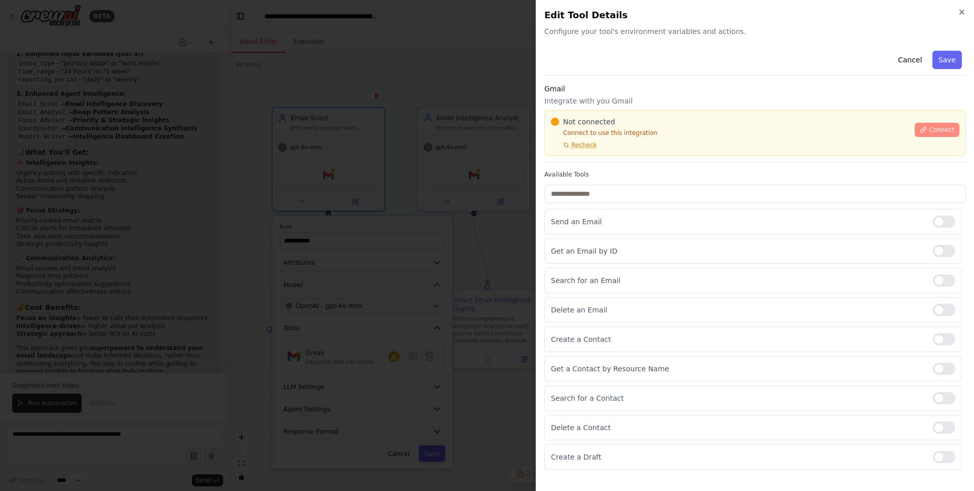
click at [948, 132] on span "Connect" at bounding box center [941, 130] width 25 height 8
click at [925, 124] on button "Connect" at bounding box center [936, 130] width 45 height 14
click at [928, 133] on button "Connect" at bounding box center [936, 130] width 45 height 14
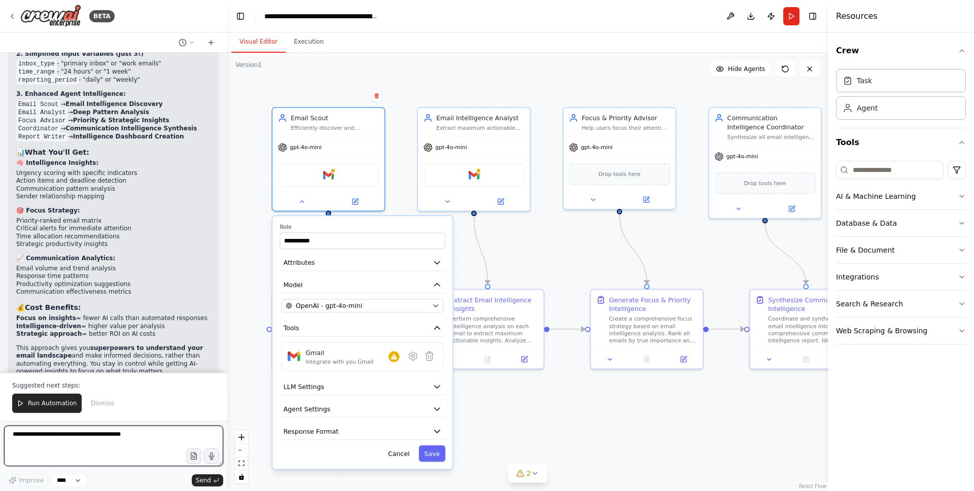
click at [78, 449] on textarea at bounding box center [113, 446] width 219 height 41
type textarea "**********"
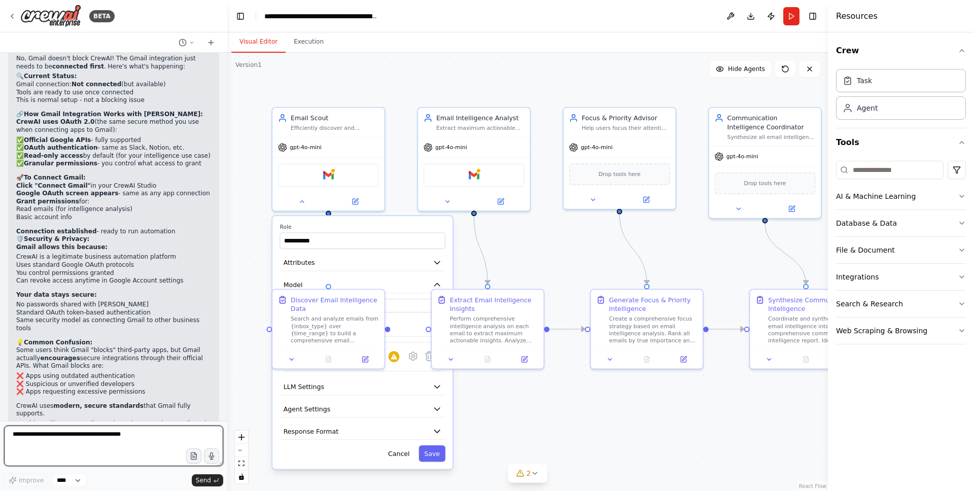
scroll to position [3719, 0]
click at [144, 445] on textarea at bounding box center [113, 446] width 219 height 41
click at [125, 439] on textarea at bounding box center [113, 446] width 219 height 41
type textarea "*"
type textarea "**********"
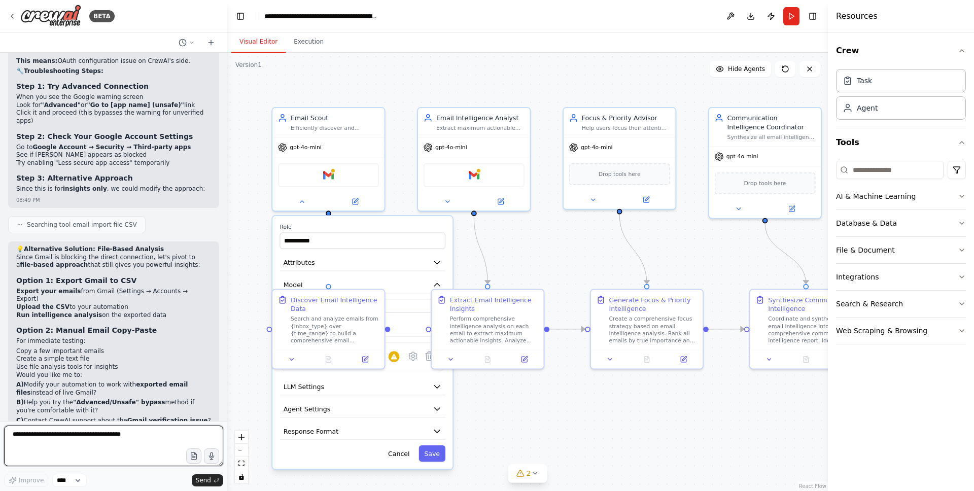
scroll to position [4350, 0]
